Goal: Find contact information: Find contact information

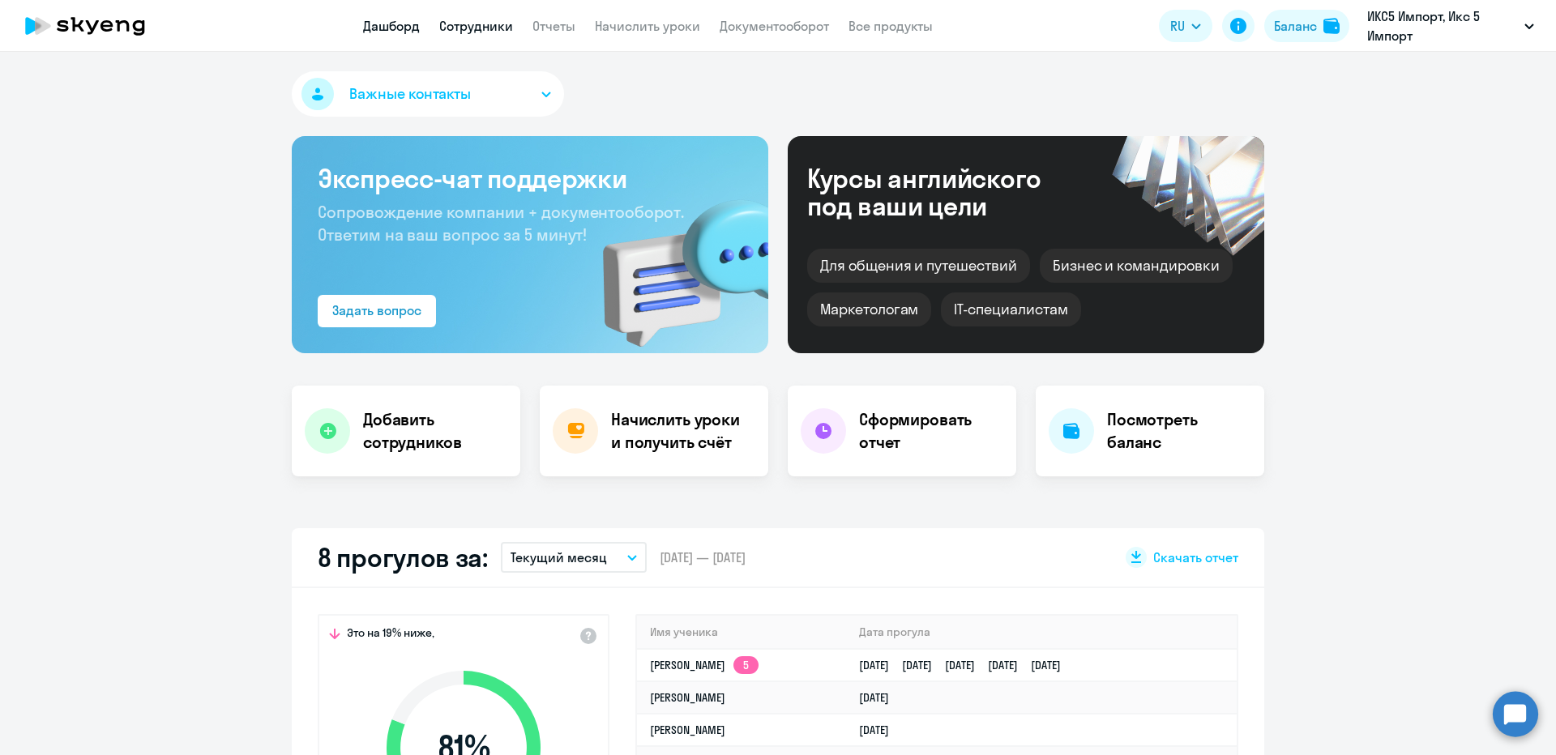
click at [465, 21] on link "Сотрудники" at bounding box center [476, 26] width 74 height 16
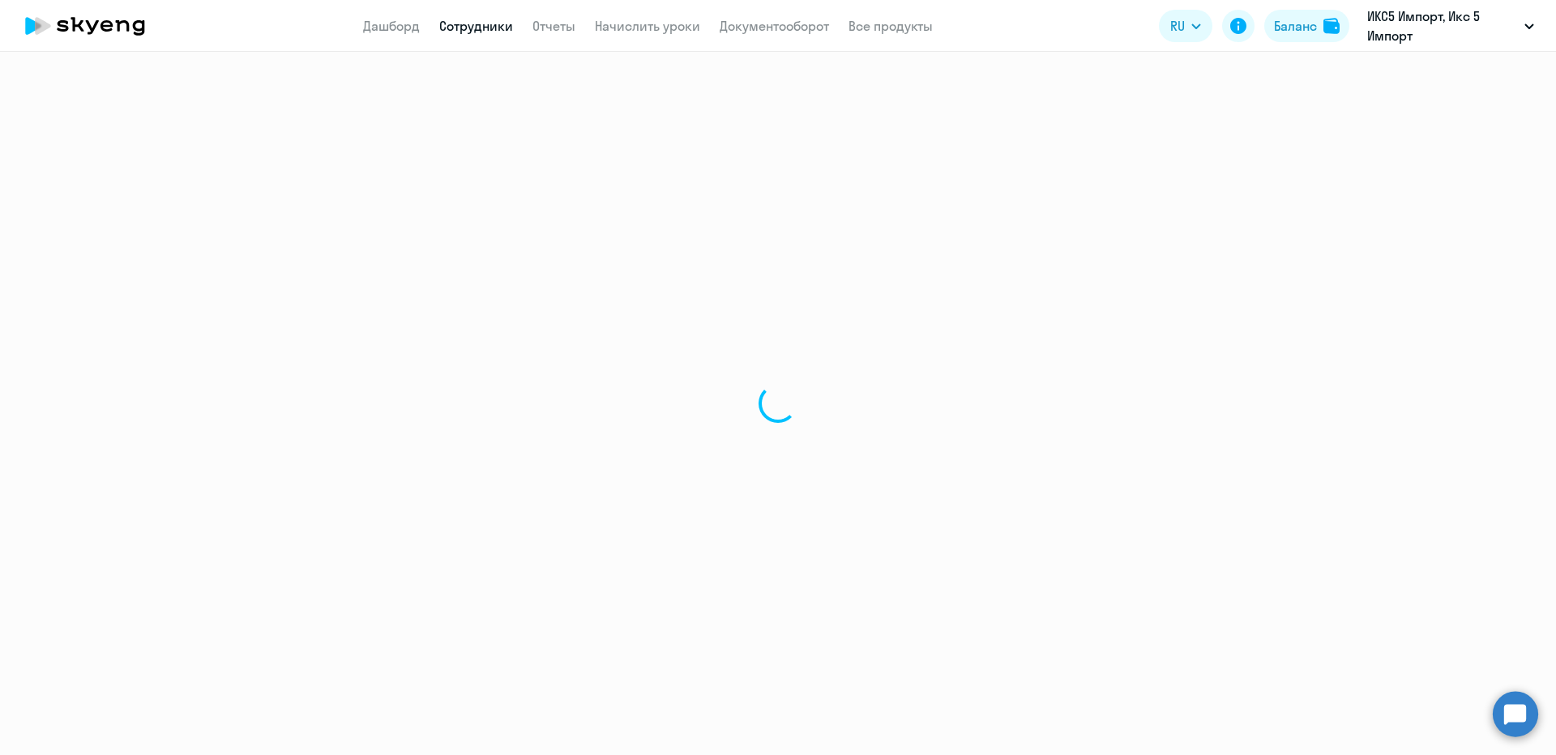
select select "30"
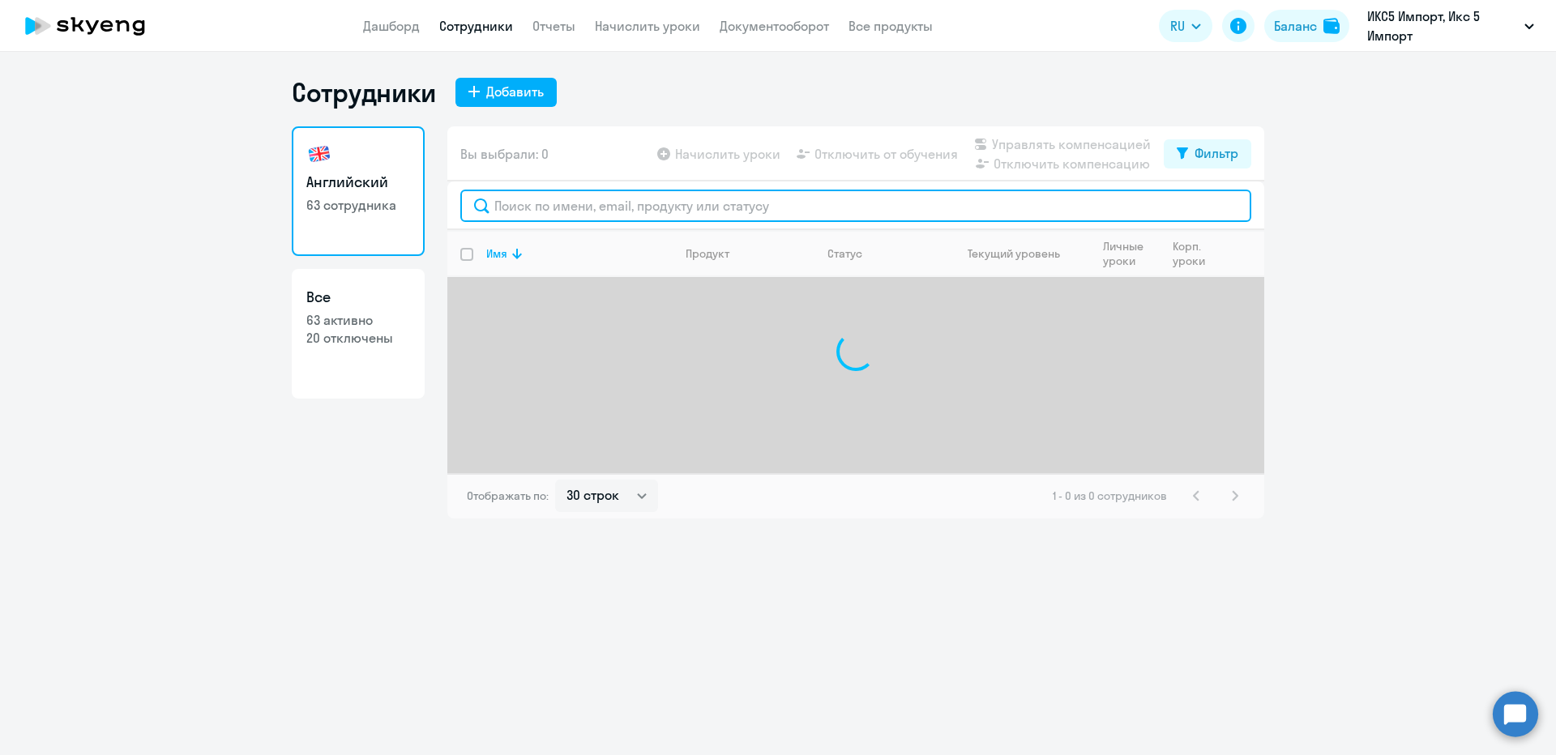
click at [563, 210] on input "text" at bounding box center [855, 206] width 791 height 32
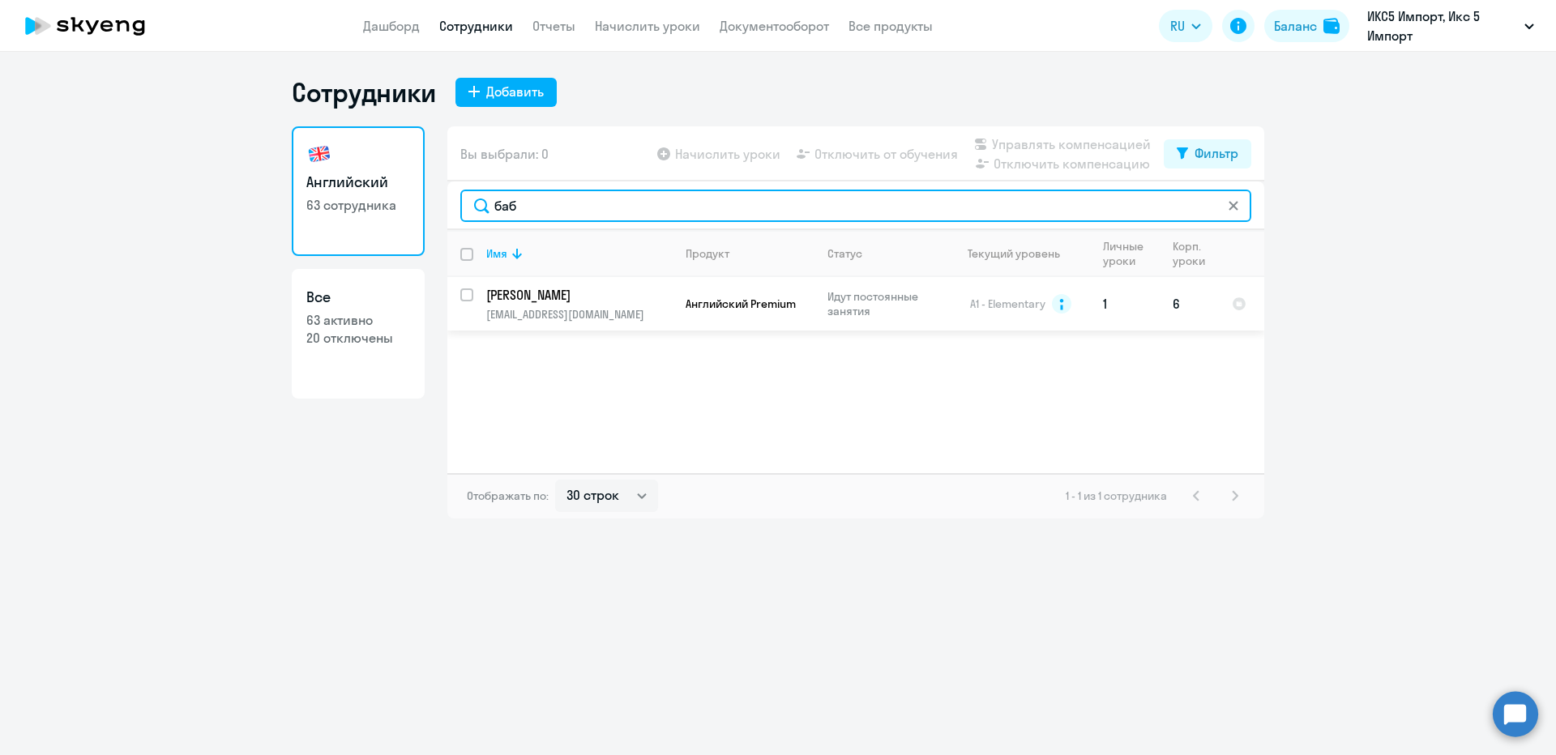
type input "баб"
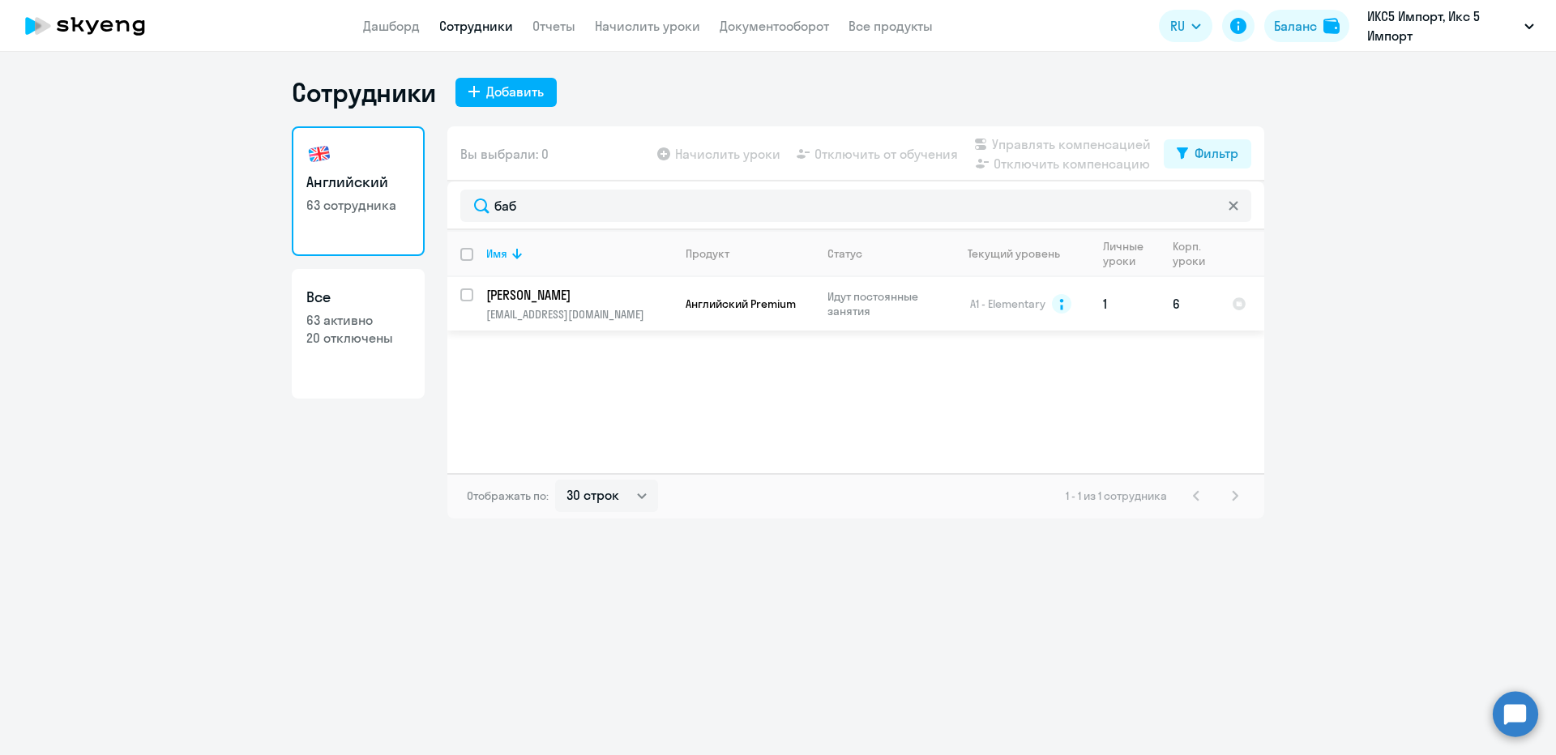
click at [549, 318] on p "[EMAIL_ADDRESS][DOMAIN_NAME]" at bounding box center [579, 314] width 186 height 15
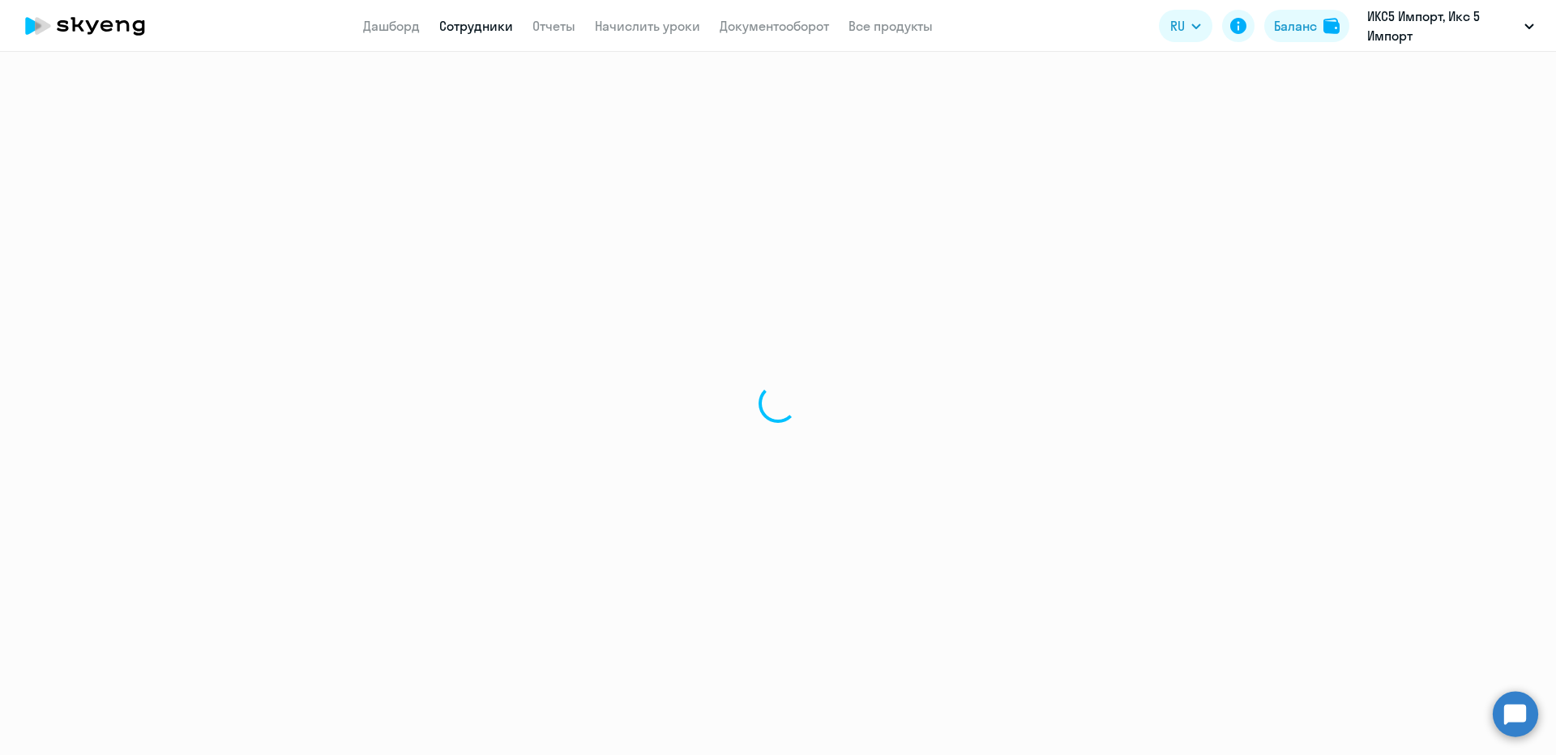
select select "english"
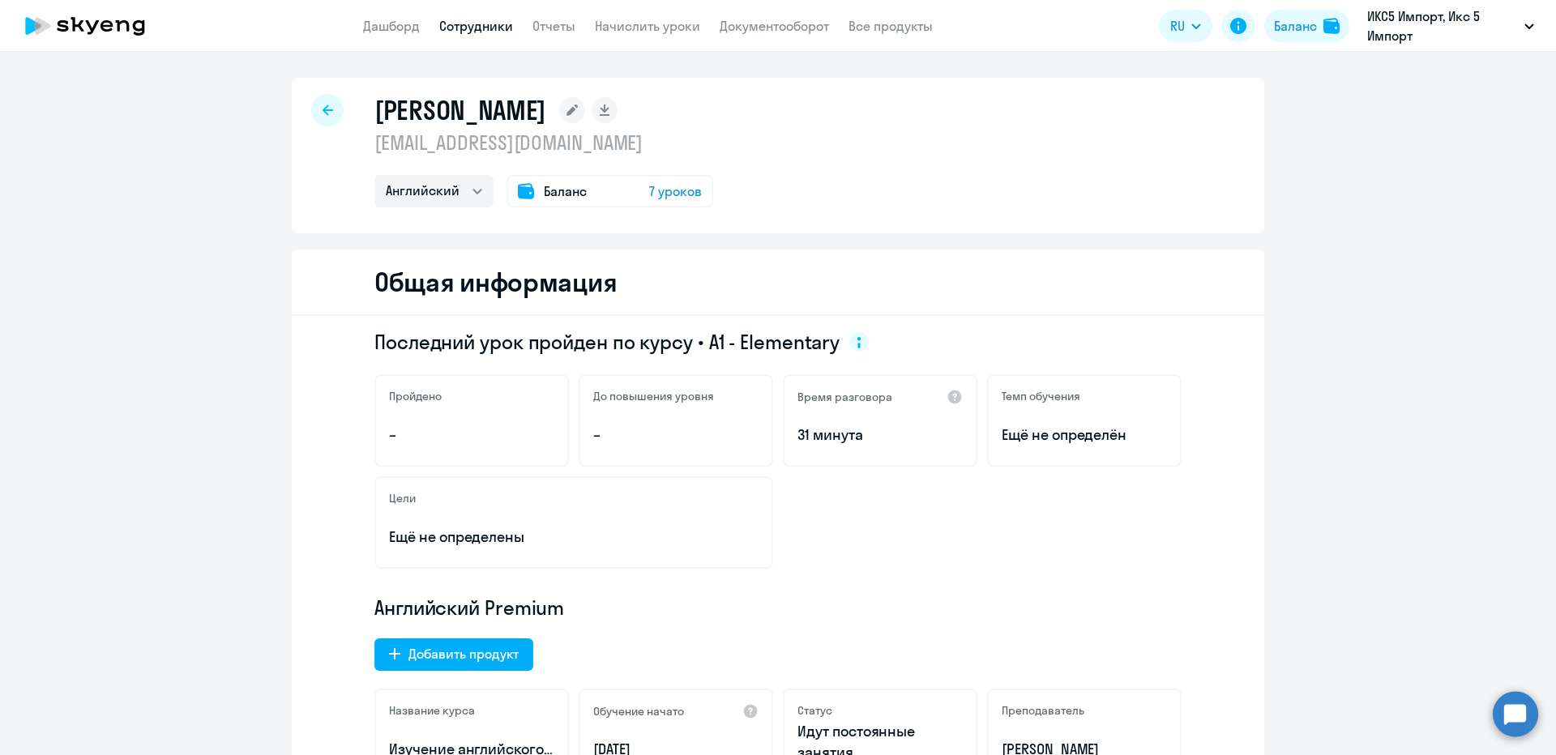
click at [453, 141] on p "[EMAIL_ADDRESS][DOMAIN_NAME]" at bounding box center [543, 143] width 339 height 26
copy p "[EMAIL_ADDRESS][DOMAIN_NAME]"
